Goal: Find specific page/section: Find specific page/section

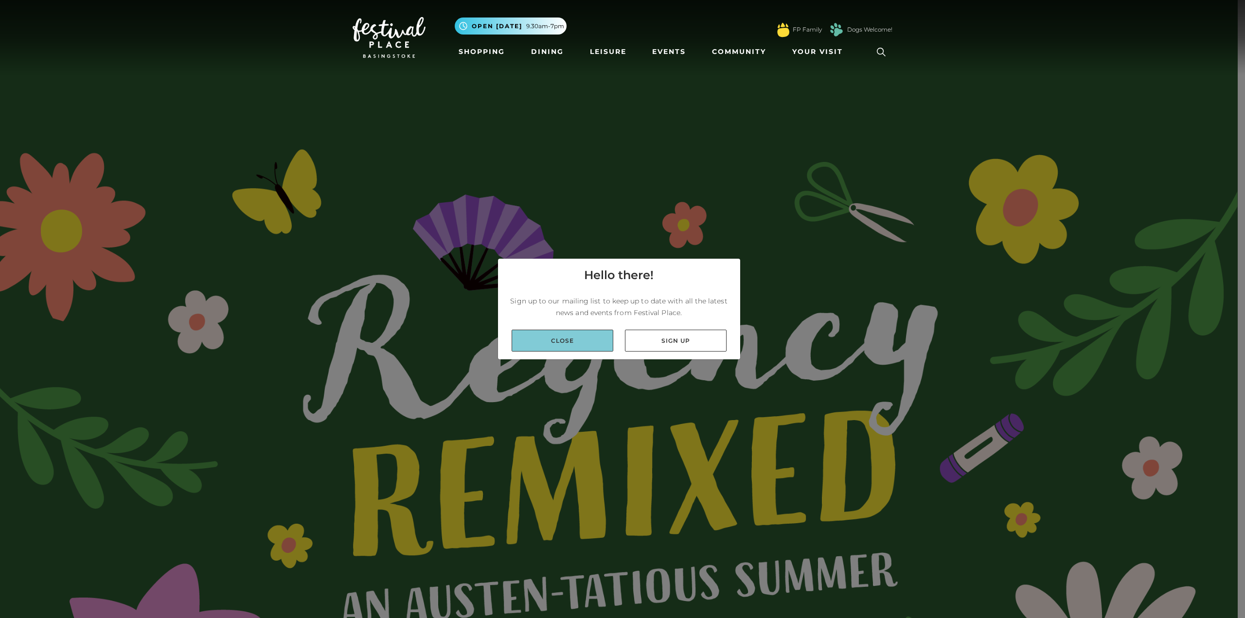
click at [583, 343] on link "Close" at bounding box center [563, 341] width 102 height 22
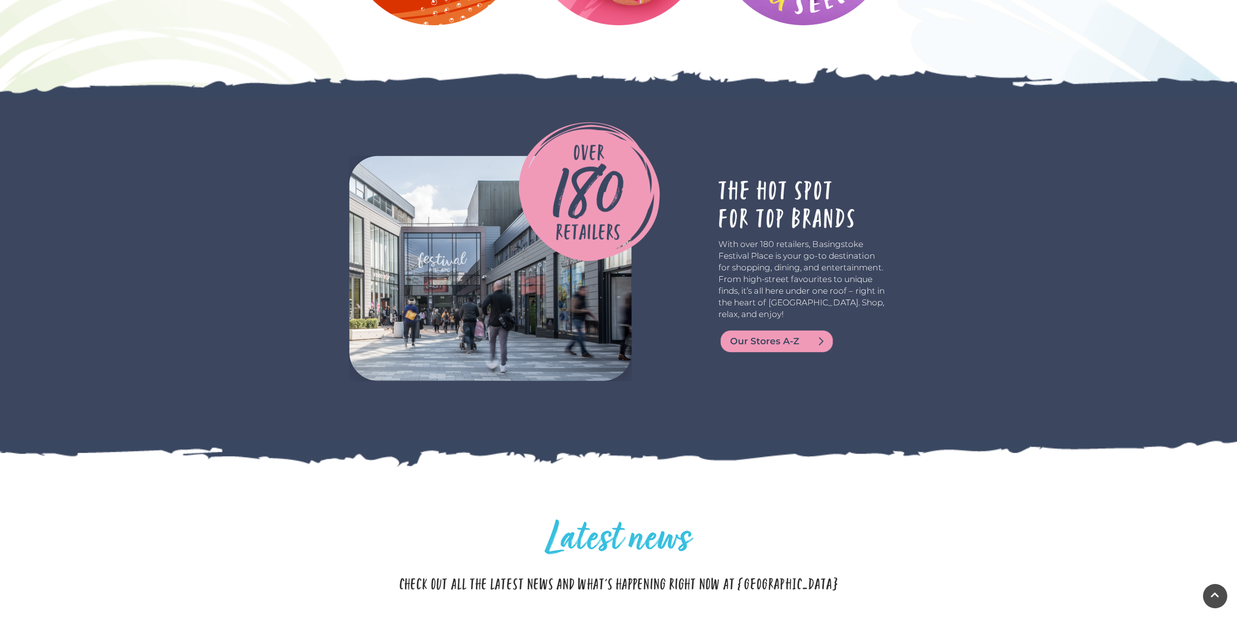
scroll to position [2917, 0]
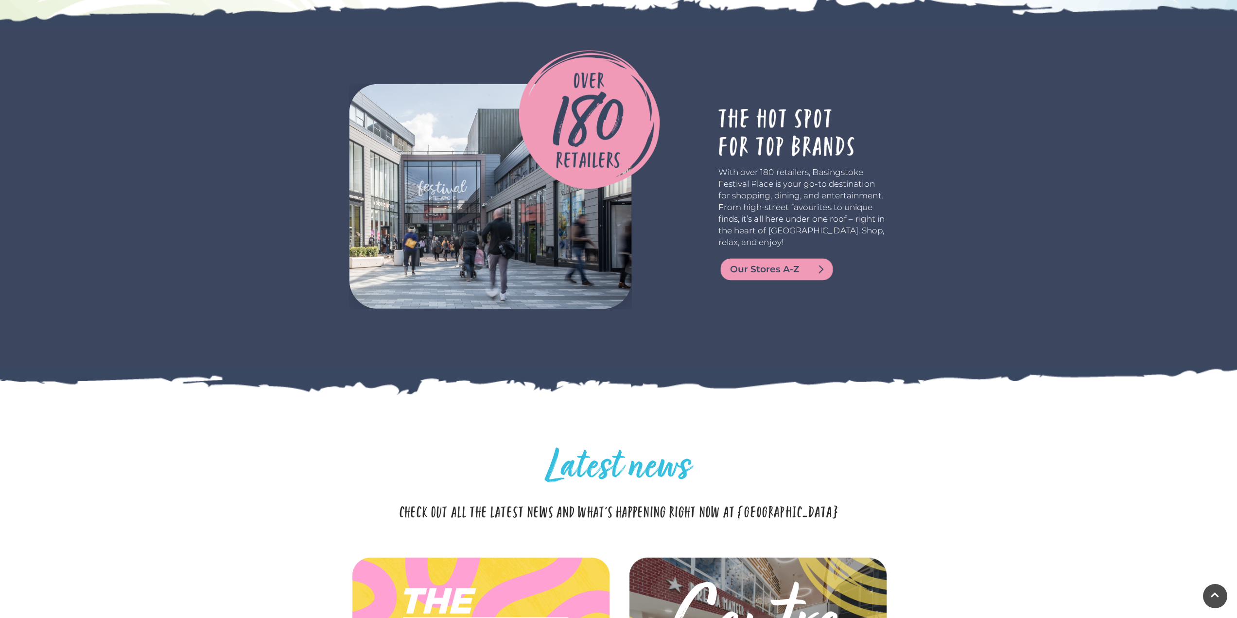
click at [778, 279] on img at bounding box center [777, 269] width 117 height 23
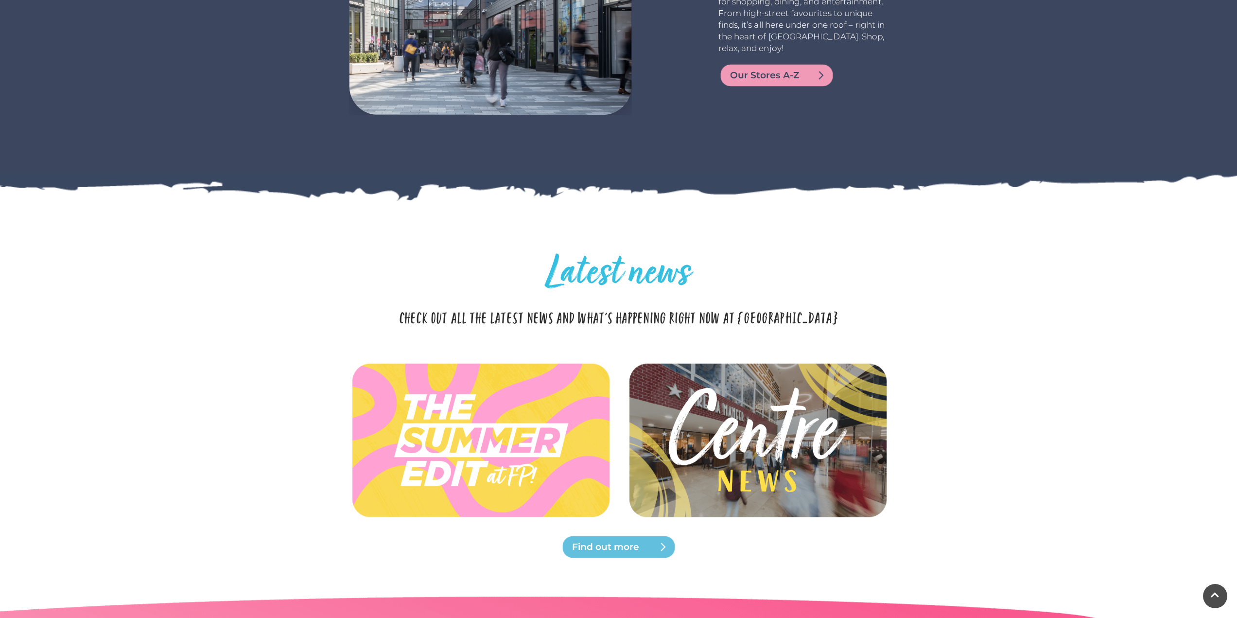
scroll to position [3112, 0]
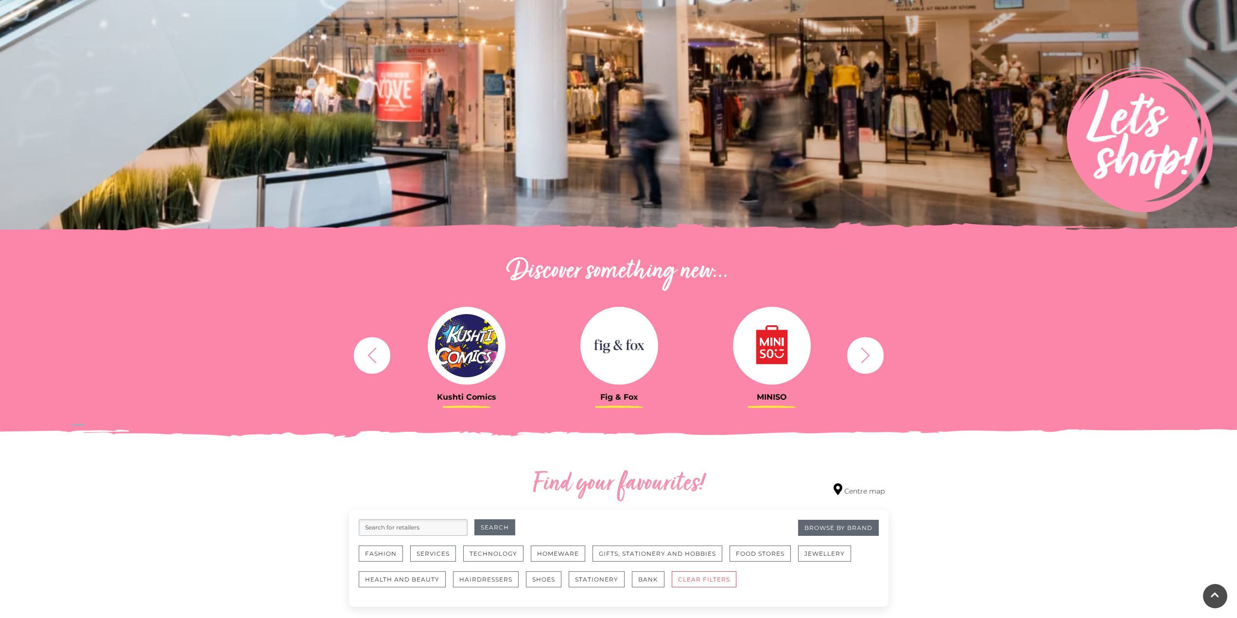
scroll to position [97, 0]
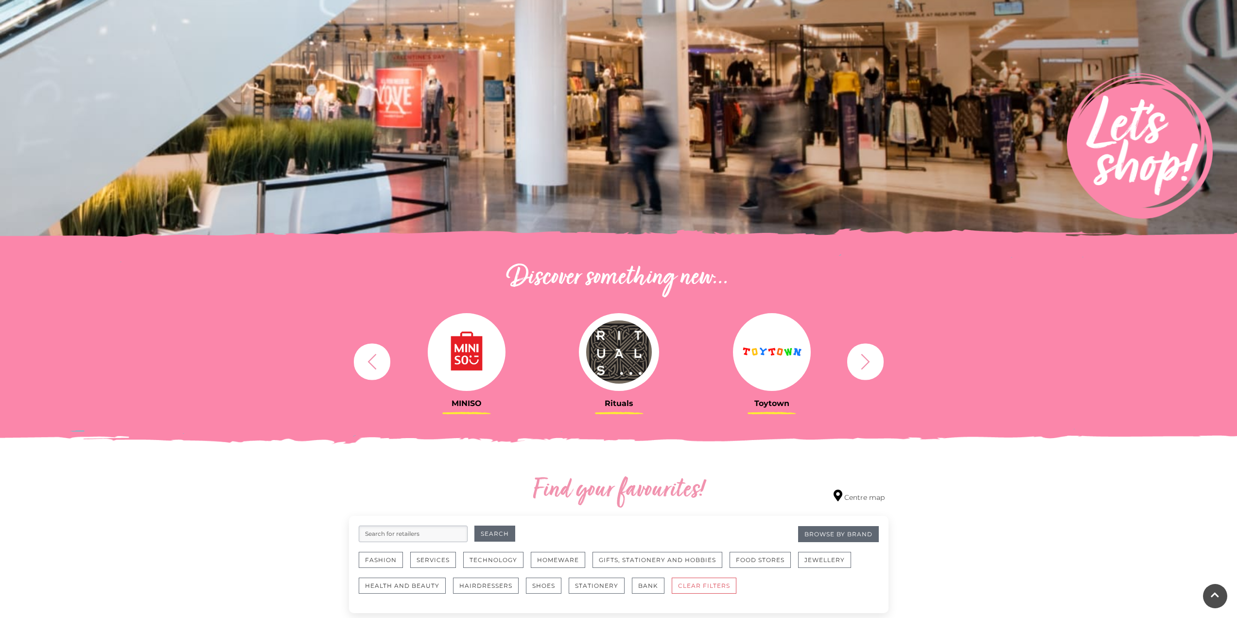
click at [868, 365] on icon "button" at bounding box center [866, 362] width 18 height 18
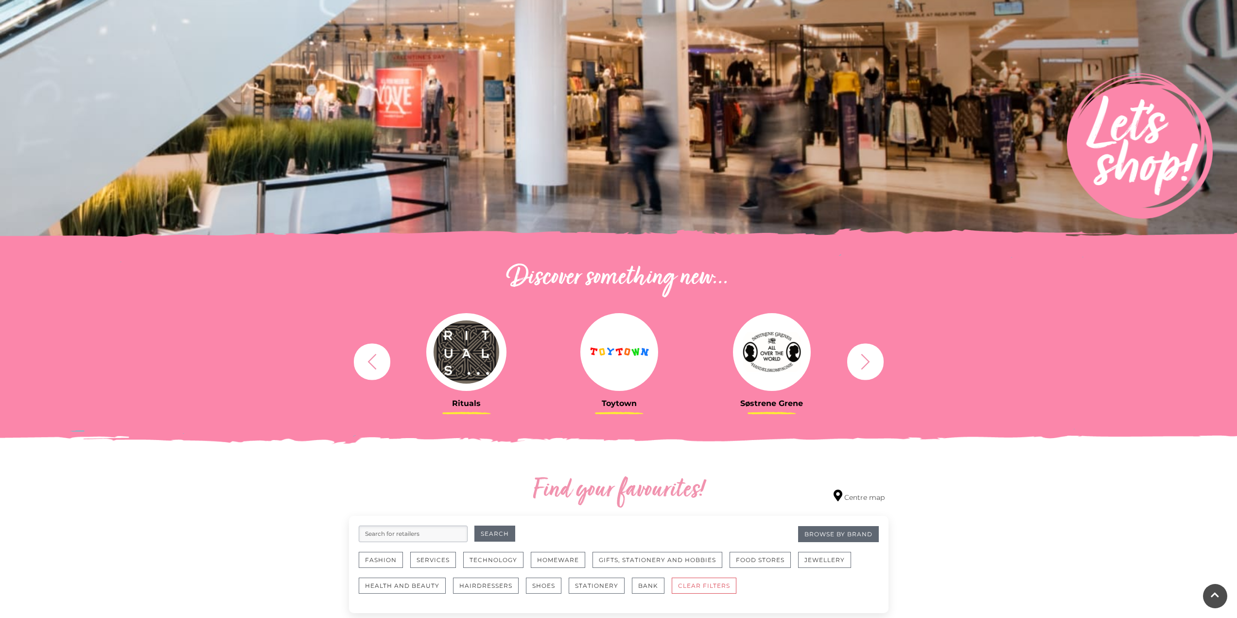
click at [868, 365] on icon "button" at bounding box center [866, 362] width 18 height 18
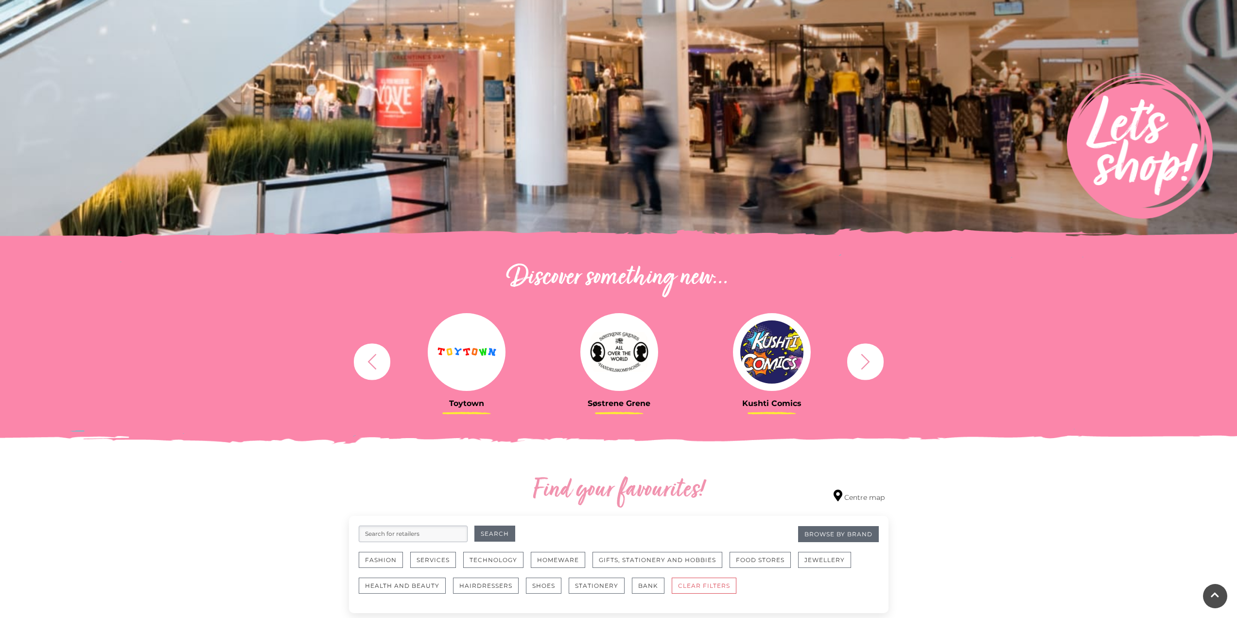
click at [868, 365] on icon "button" at bounding box center [866, 362] width 18 height 18
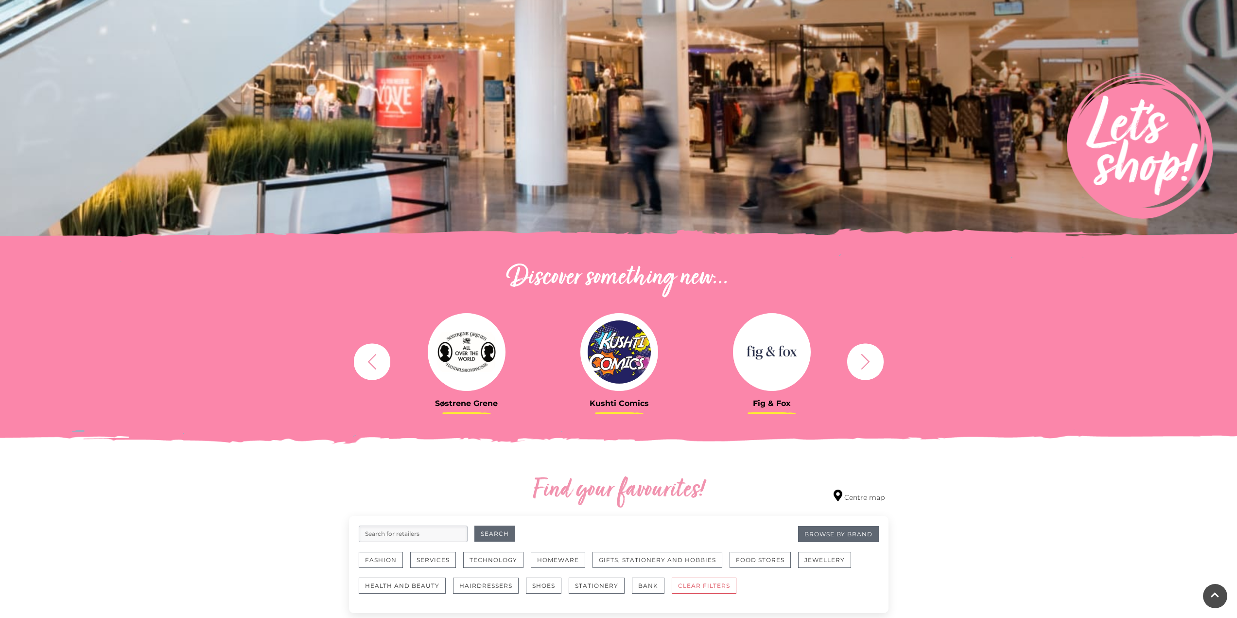
click at [868, 365] on icon "button" at bounding box center [866, 362] width 18 height 18
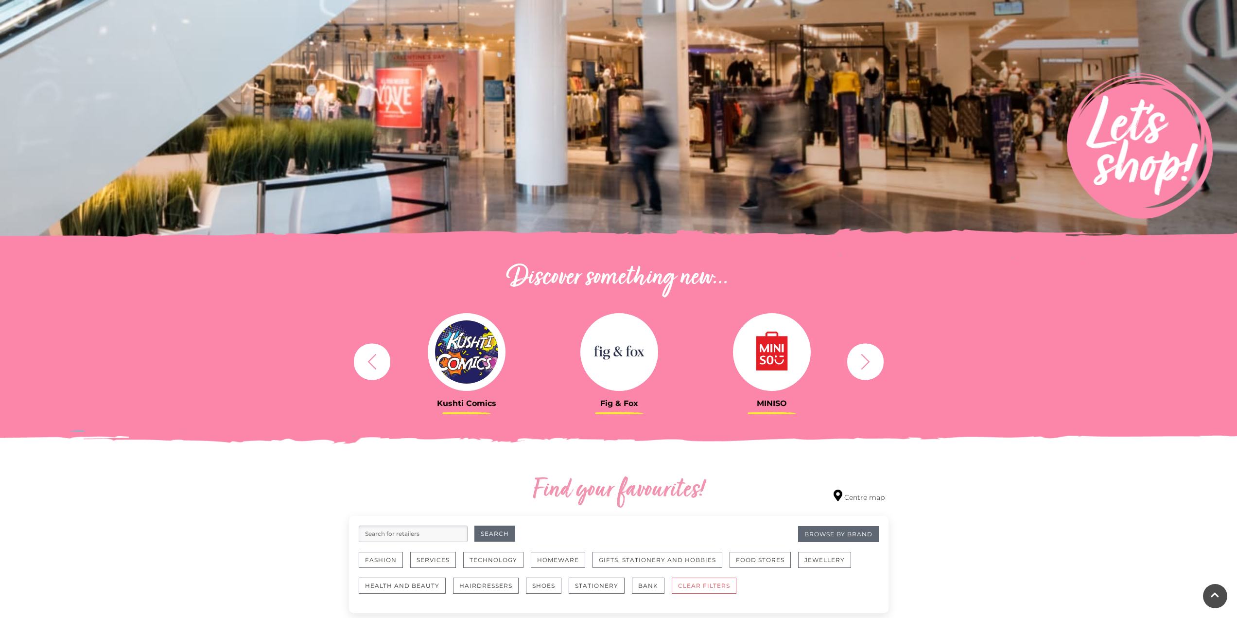
click at [868, 365] on icon "button" at bounding box center [866, 362] width 18 height 18
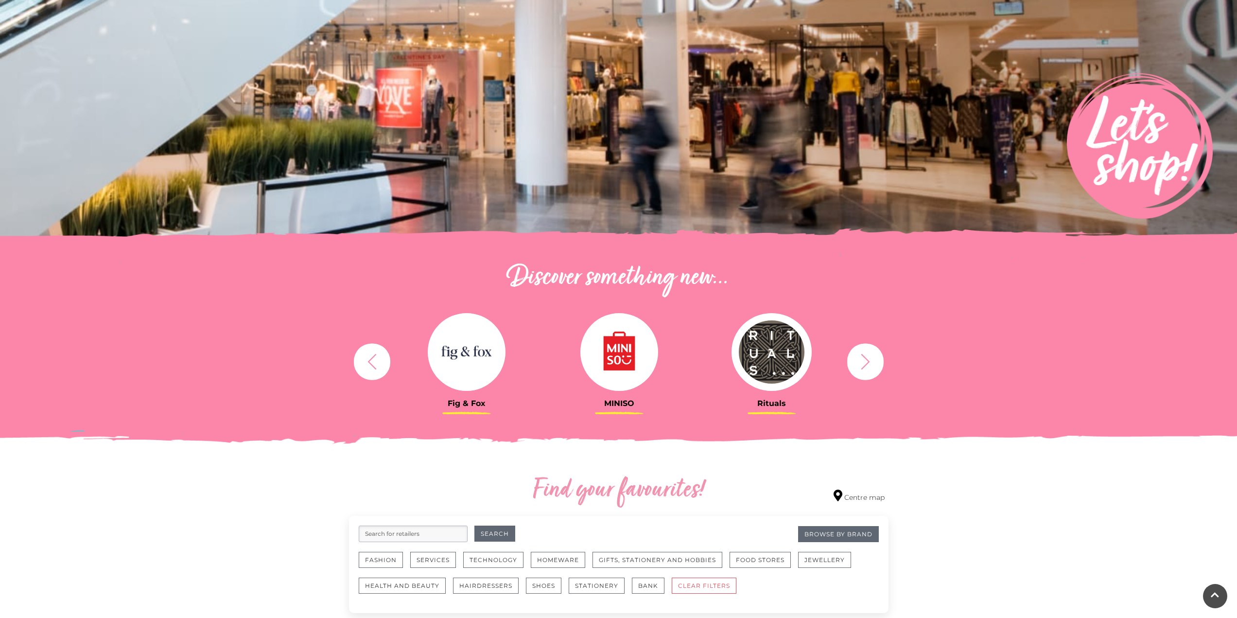
click at [868, 365] on icon "button" at bounding box center [866, 362] width 18 height 18
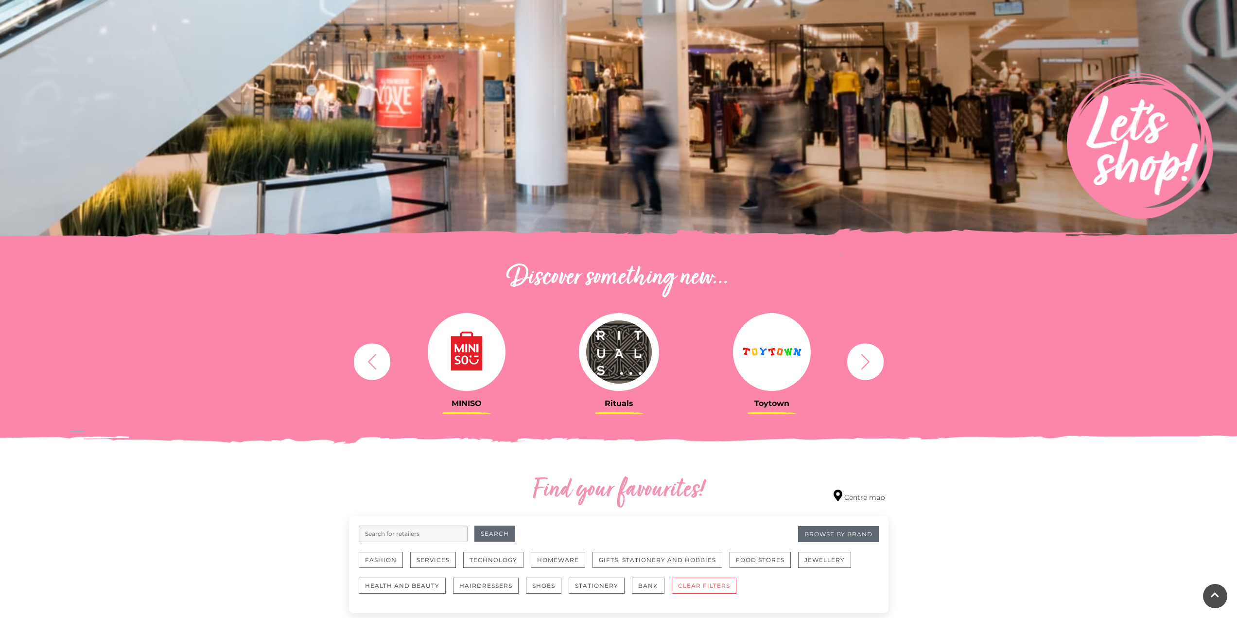
click at [868, 365] on icon "button" at bounding box center [866, 362] width 18 height 18
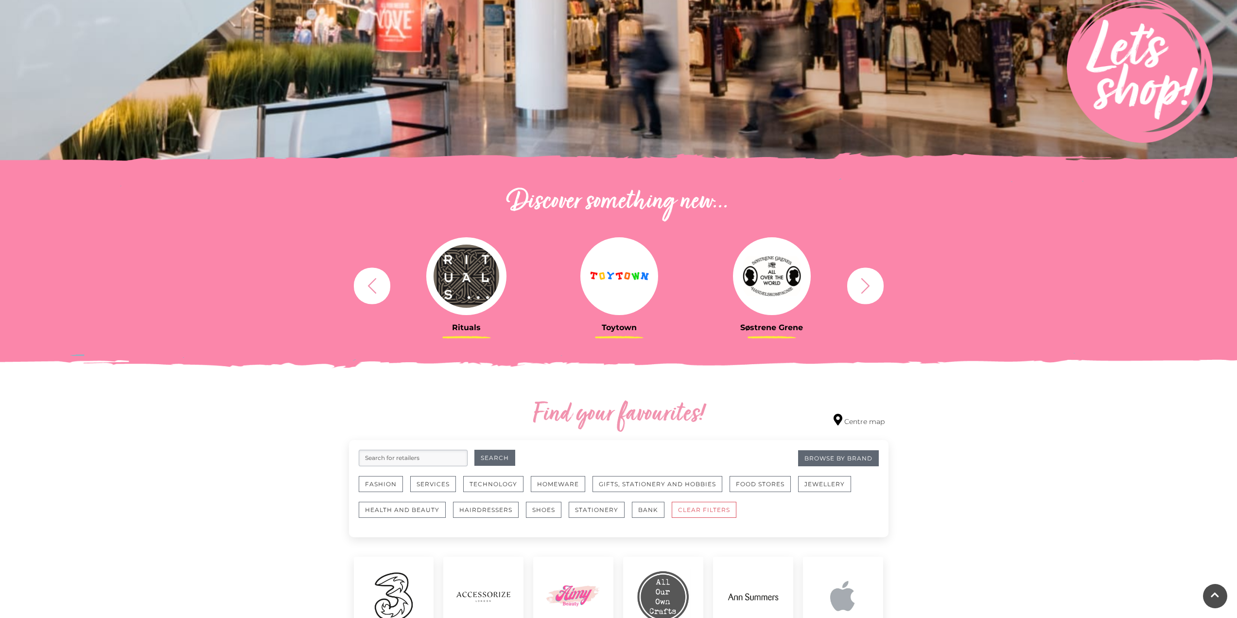
scroll to position [146, 0]
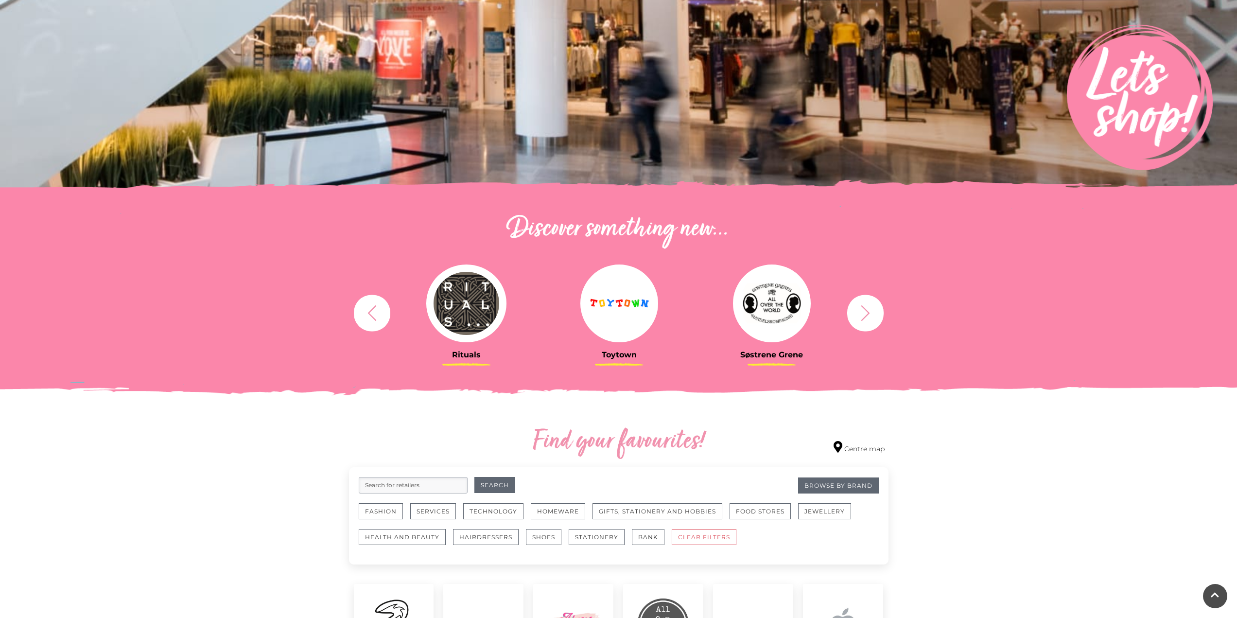
click at [385, 481] on input "search" at bounding box center [413, 485] width 109 height 17
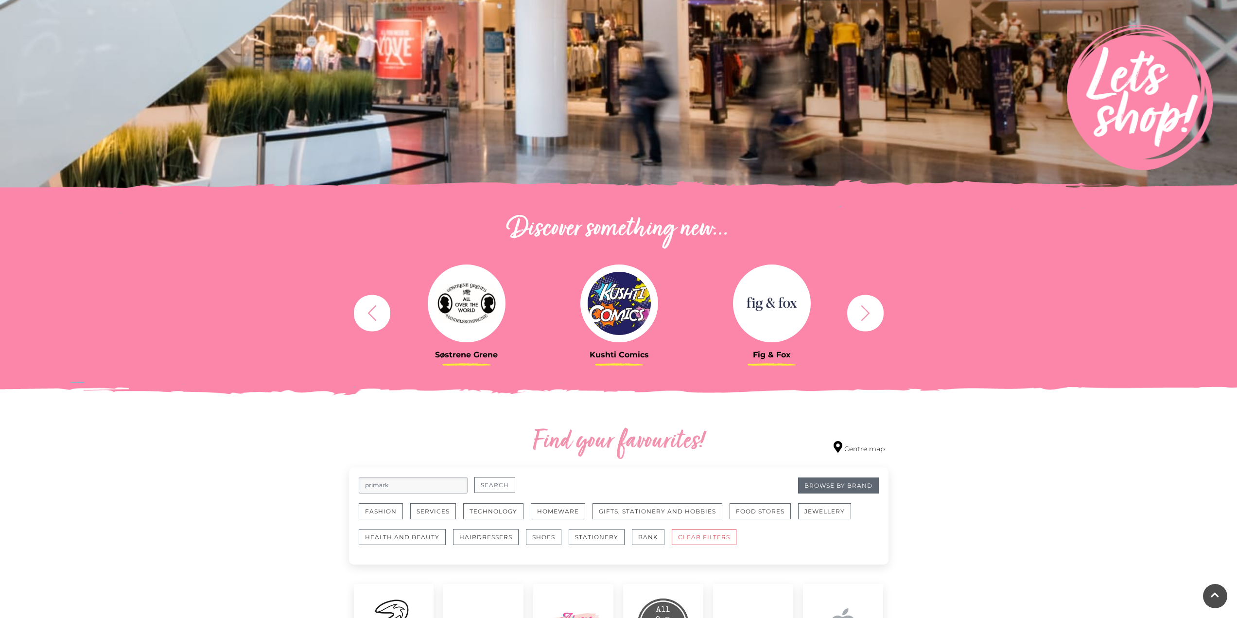
type input "primark"
click at [496, 485] on button "Search" at bounding box center [495, 485] width 41 height 16
